Goal: Transaction & Acquisition: Purchase product/service

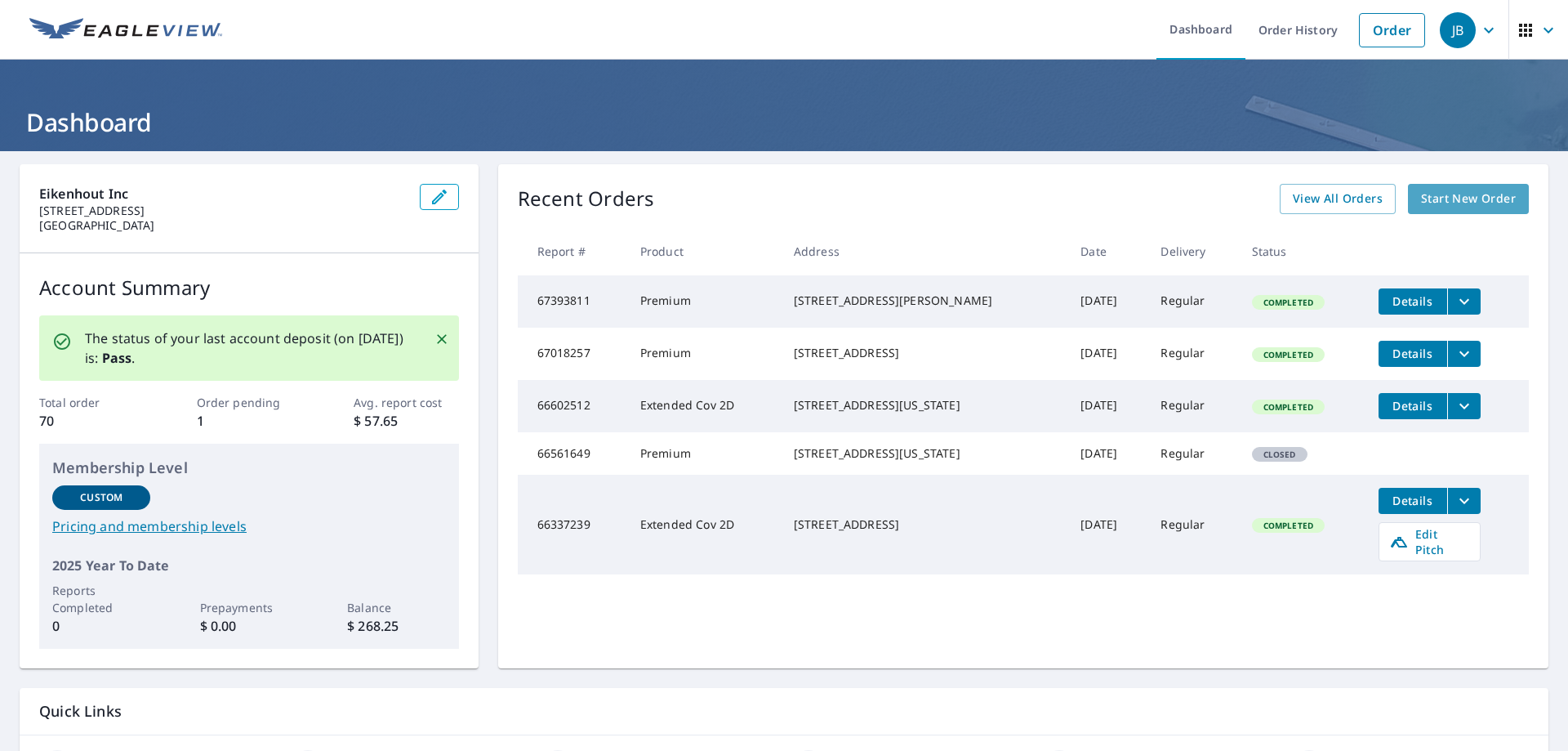
click at [1444, 199] on span "Start New Order" at bounding box center [1469, 198] width 94 height 20
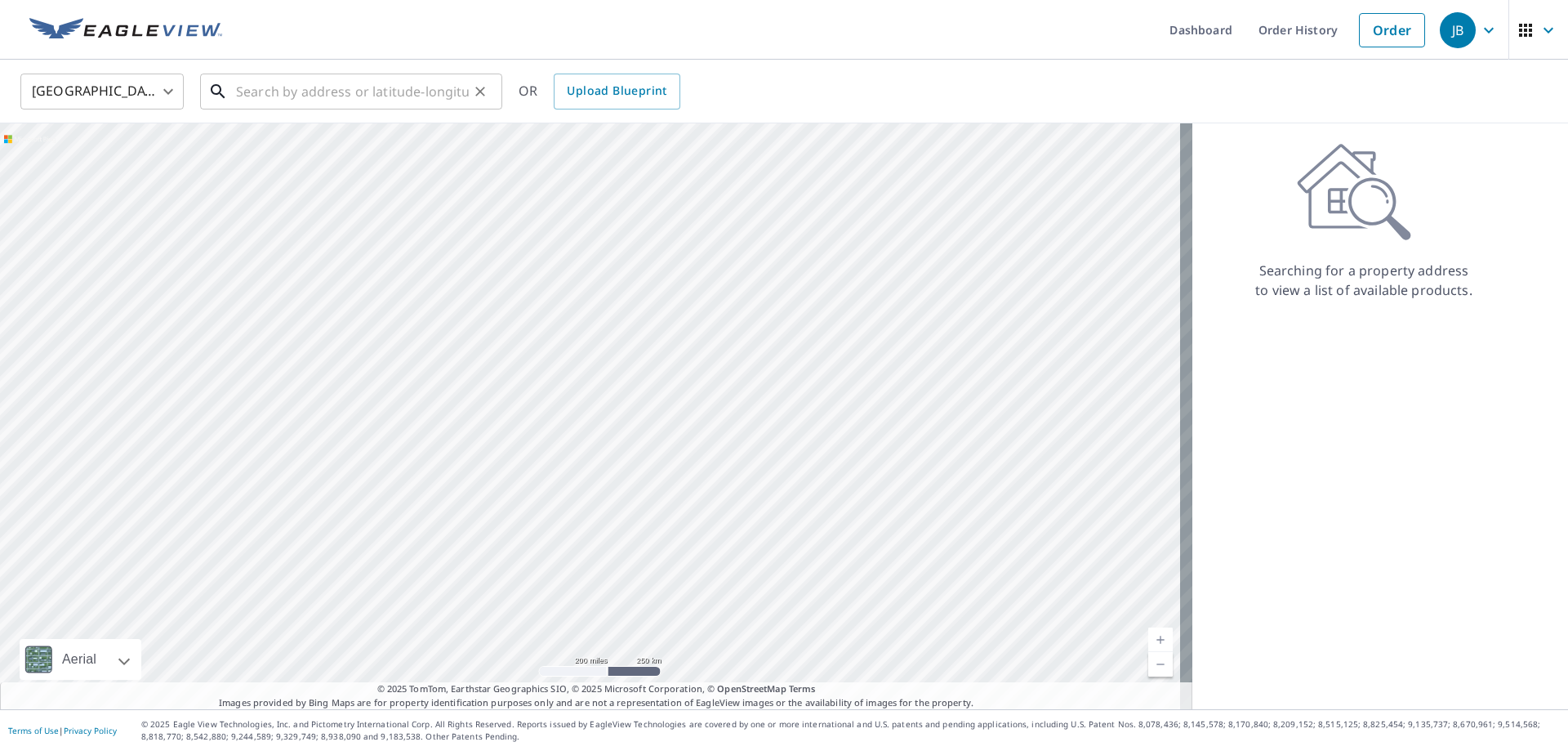
click at [341, 100] on input "text" at bounding box center [352, 91] width 233 height 46
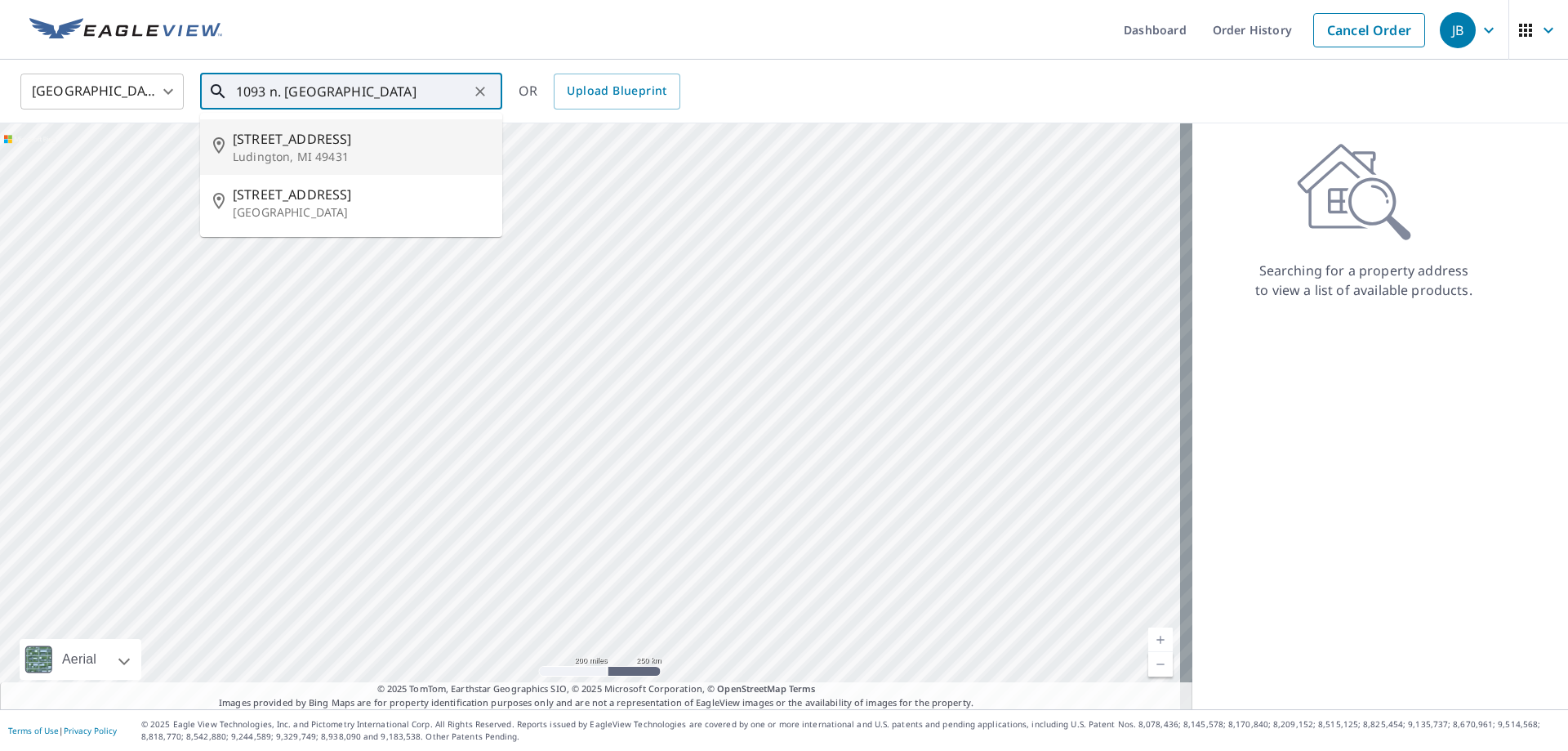
click at [321, 150] on p "Ludington, MI 49431" at bounding box center [361, 156] width 256 height 16
type input "[STREET_ADDRESS][PERSON_NAME]"
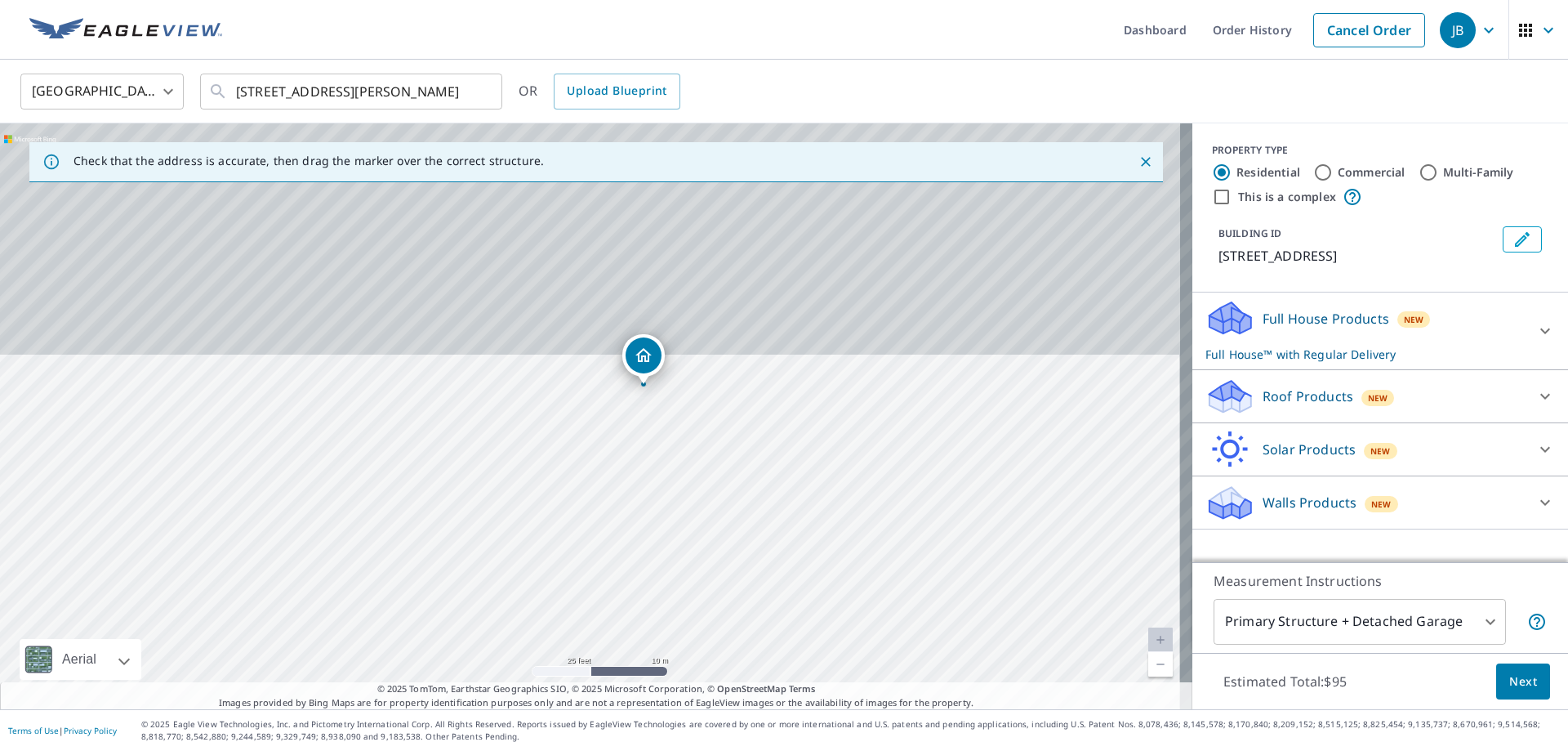
drag, startPoint x: 621, startPoint y: 288, endPoint x: 617, endPoint y: 502, distance: 214.0
click at [618, 520] on div "[STREET_ADDRESS][PERSON_NAME]" at bounding box center [596, 416] width 1193 height 585
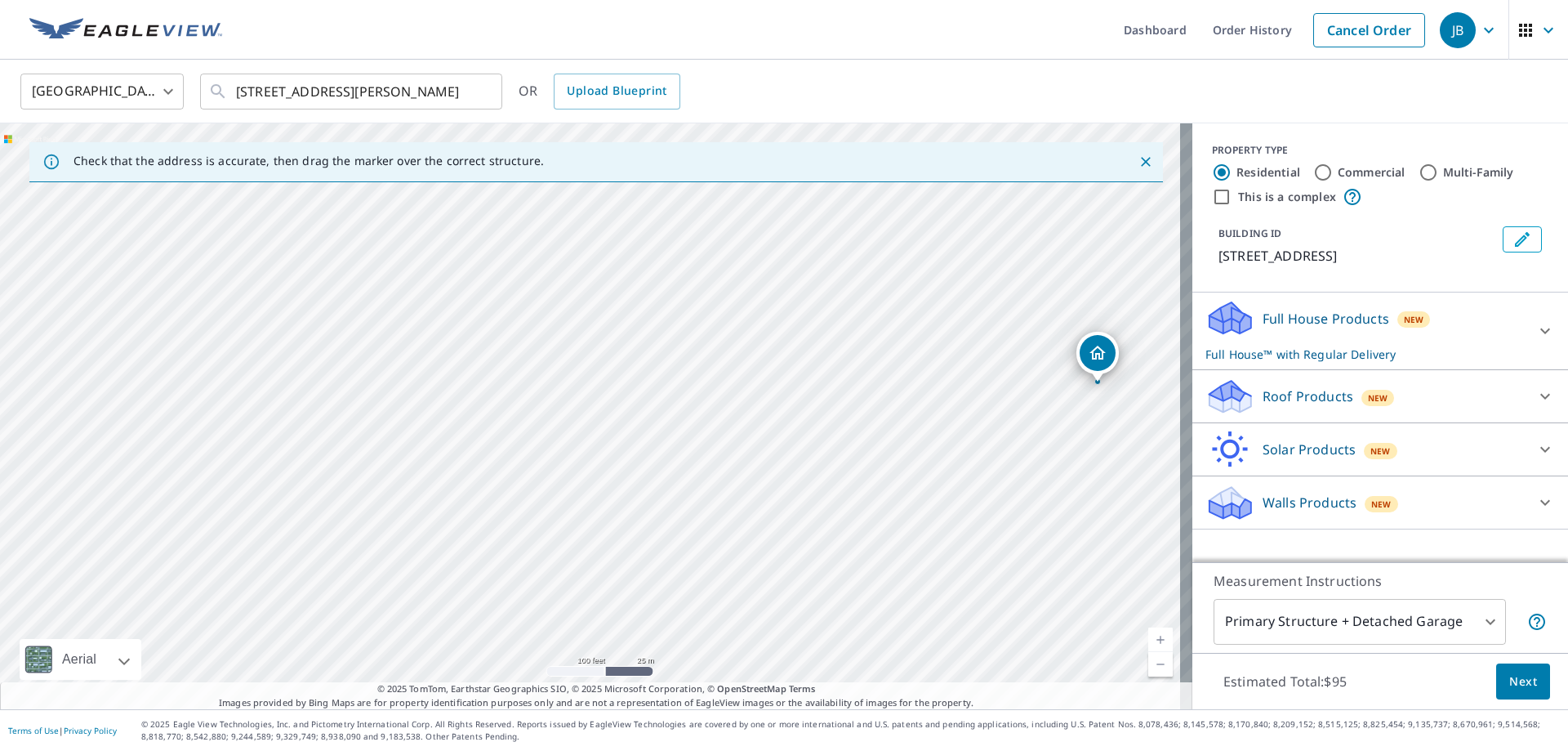
drag, startPoint x: 526, startPoint y: 370, endPoint x: 1104, endPoint y: 353, distance: 578.2
drag, startPoint x: 1136, startPoint y: 476, endPoint x: 554, endPoint y: 488, distance: 582.1
drag, startPoint x: 854, startPoint y: 383, endPoint x: 622, endPoint y: 382, distance: 232.0
click at [621, 382] on div "[STREET_ADDRESS][PERSON_NAME]" at bounding box center [596, 416] width 1193 height 585
drag, startPoint x: 354, startPoint y: 387, endPoint x: 935, endPoint y: 376, distance: 581.1
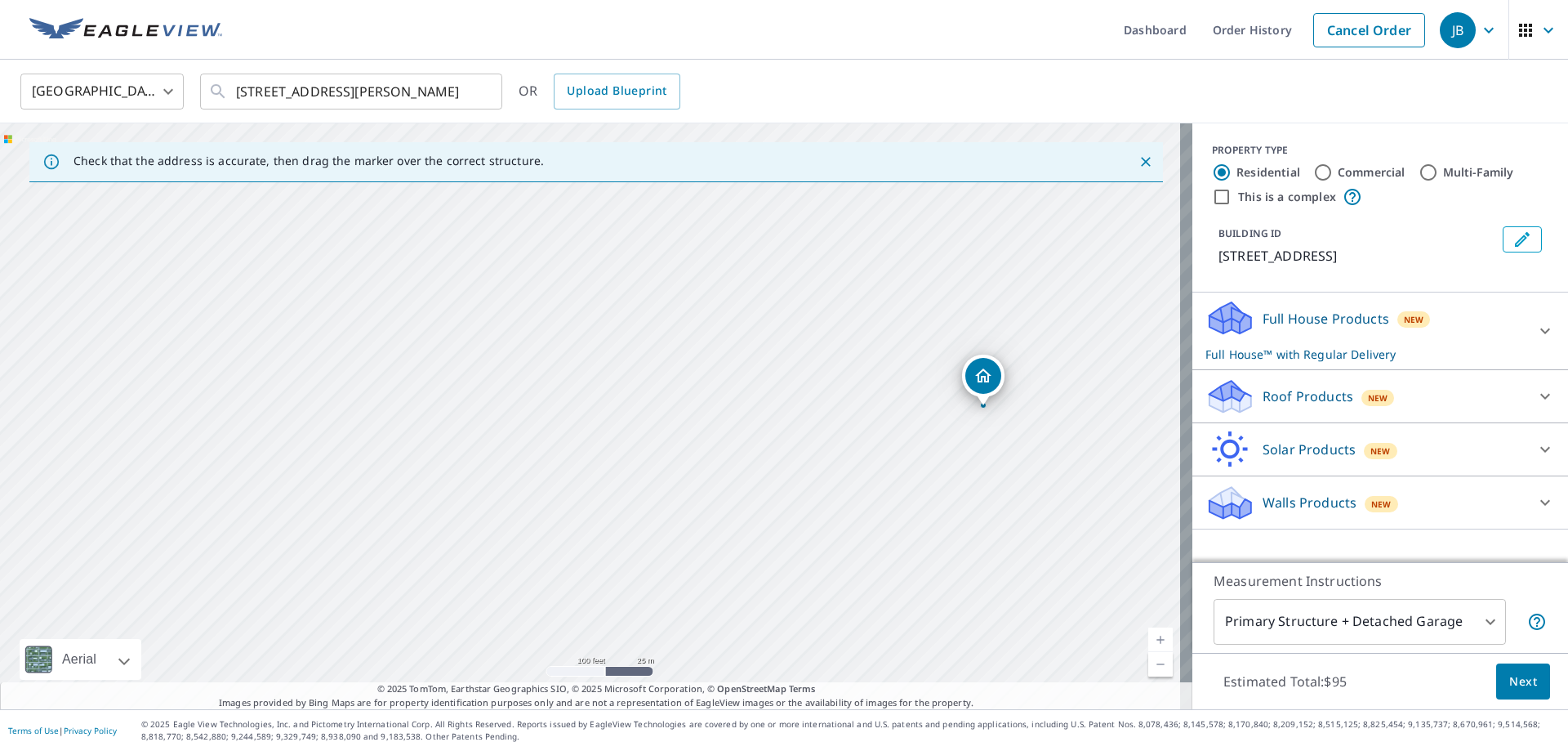
drag, startPoint x: 940, startPoint y: 457, endPoint x: 989, endPoint y: 452, distance: 49.3
click at [989, 453] on div "[STREET_ADDRESS][PERSON_NAME]" at bounding box center [596, 416] width 1193 height 585
drag, startPoint x: 988, startPoint y: 376, endPoint x: 407, endPoint y: 387, distance: 581.1
drag, startPoint x: 980, startPoint y: 338, endPoint x: 500, endPoint y: 458, distance: 494.8
click at [489, 486] on div "[STREET_ADDRESS][PERSON_NAME]" at bounding box center [596, 416] width 1193 height 585
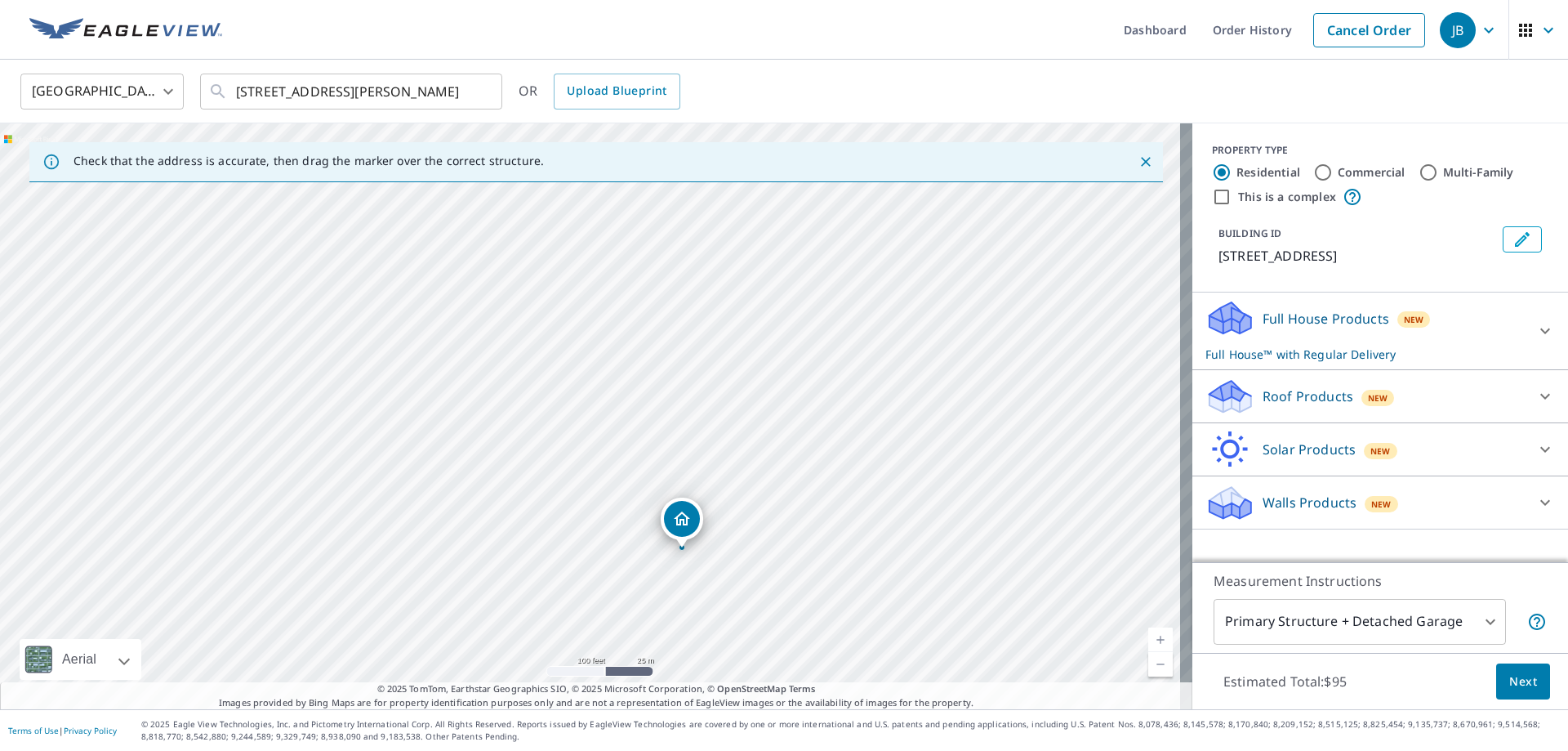
drag, startPoint x: 97, startPoint y: 533, endPoint x: 680, endPoint y: 520, distance: 583.1
drag, startPoint x: 590, startPoint y: 380, endPoint x: 590, endPoint y: 419, distance: 39.0
drag, startPoint x: 590, startPoint y: 382, endPoint x: 603, endPoint y: 509, distance: 127.7
drag, startPoint x: 631, startPoint y: 272, endPoint x: 615, endPoint y: 393, distance: 122.1
click at [615, 400] on div "[STREET_ADDRESS][PERSON_NAME]" at bounding box center [596, 416] width 1193 height 585
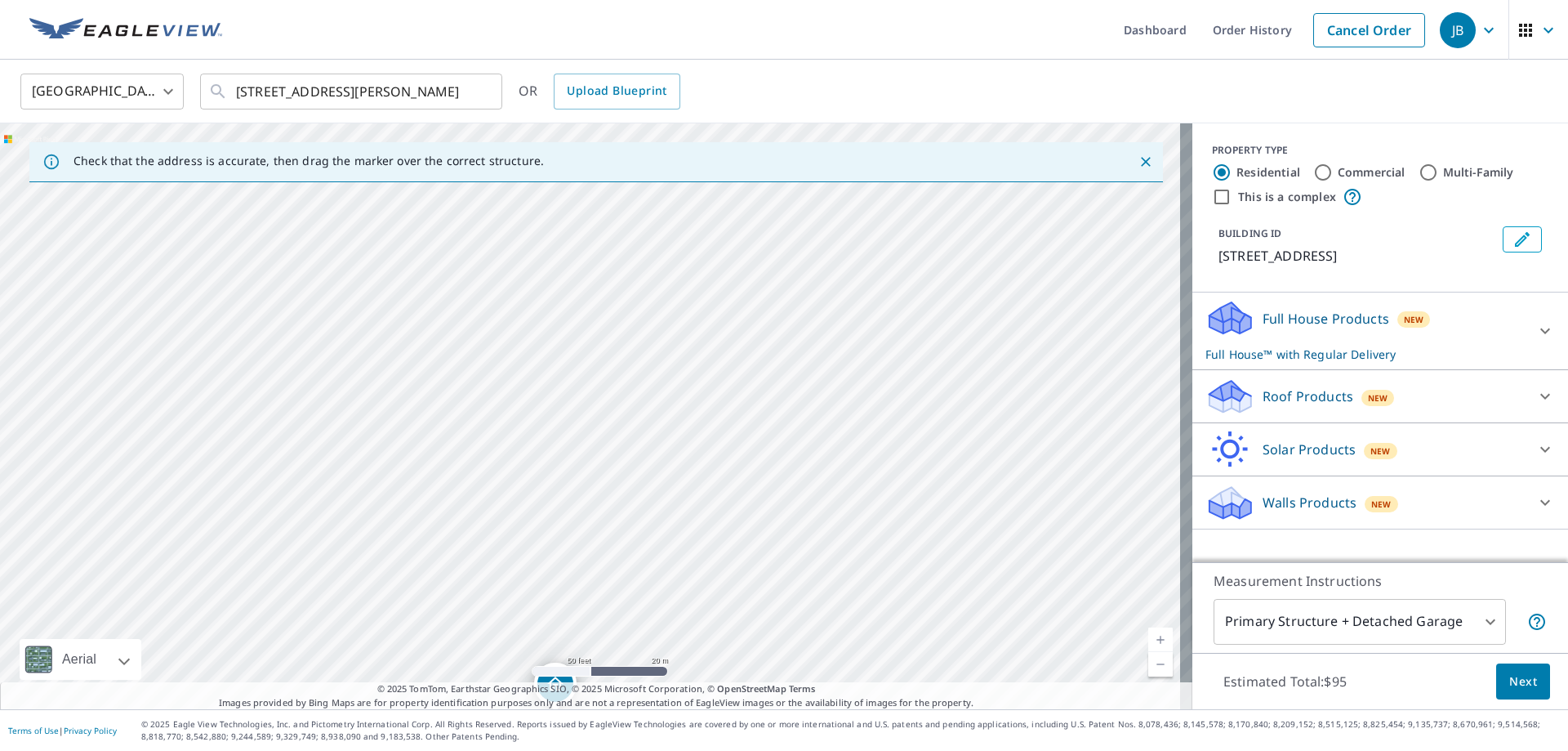
drag, startPoint x: 655, startPoint y: 350, endPoint x: 697, endPoint y: 444, distance: 103.0
click at [697, 444] on div "[STREET_ADDRESS][PERSON_NAME]" at bounding box center [596, 416] width 1193 height 585
drag, startPoint x: 550, startPoint y: 564, endPoint x: 536, endPoint y: 398, distance: 166.6
